Goal: Entertainment & Leisure: Browse casually

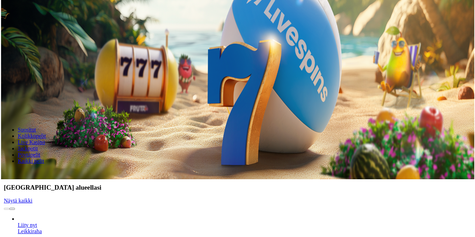
scroll to position [58, 0]
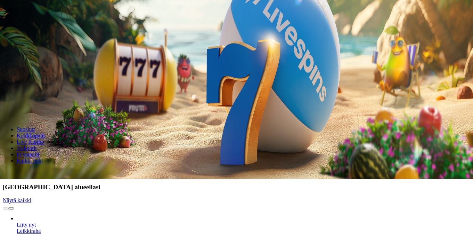
click at [17, 234] on link "Gates of Olympus Super Scatter" at bounding box center [17, 234] width 0 height 0
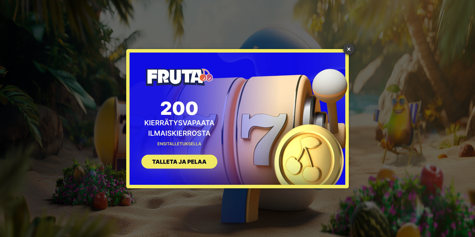
click at [349, 54] on link "×" at bounding box center [348, 48] width 11 height 11
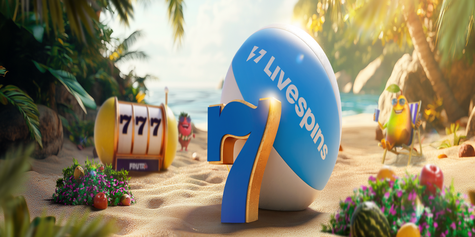
click at [6, 99] on span "close icon" at bounding box center [6, 99] width 0 height 0
